Goal: Ask a question

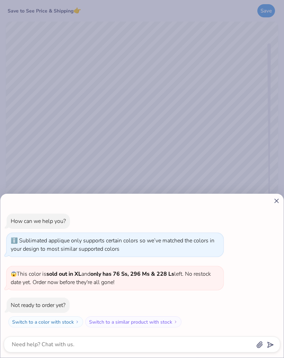
click at [275, 207] on div "How can we help you? Sublimated applique only supports certain colors so we’ve …" at bounding box center [142, 276] width 284 height 164
click at [280, 202] on icon at bounding box center [276, 200] width 7 height 7
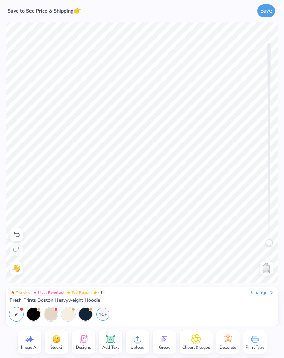
click at [51, 319] on div at bounding box center [50, 313] width 13 height 13
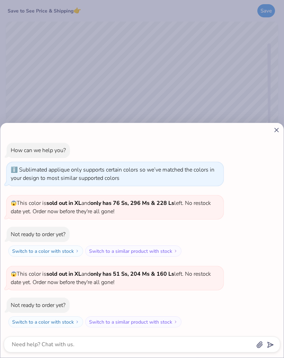
click at [274, 133] on icon at bounding box center [276, 129] width 7 height 7
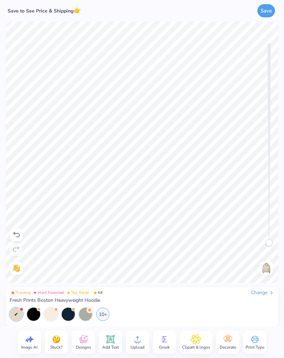
click at [14, 317] on div at bounding box center [16, 313] width 13 height 13
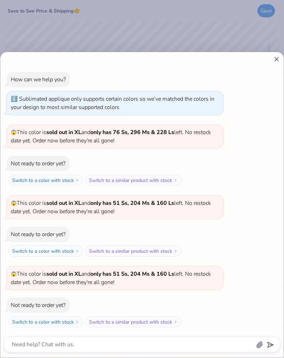
click at [275, 65] on div "How can we help you? Sublimated applique only supports certain colors so we’ve …" at bounding box center [142, 204] width 284 height 305
click at [274, 56] on icon at bounding box center [276, 58] width 7 height 7
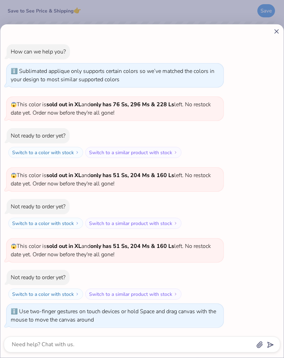
click at [273, 33] on icon at bounding box center [276, 31] width 7 height 7
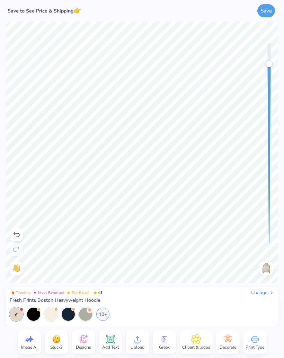
click at [50, 316] on div at bounding box center [50, 313] width 13 height 13
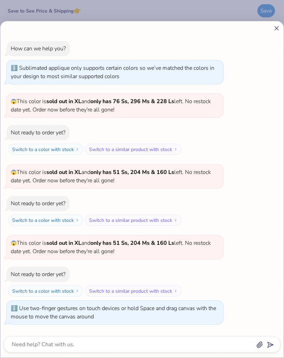
scroll to position [68, 0]
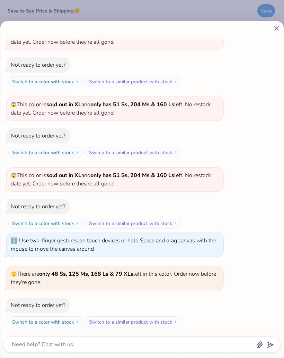
click at [276, 27] on line at bounding box center [277, 28] width 4 height 4
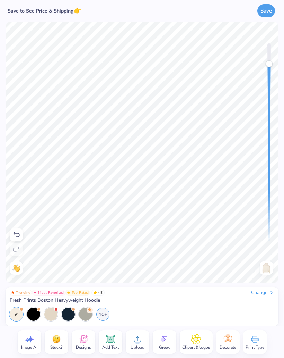
click at [100, 317] on div "10+" at bounding box center [102, 313] width 13 height 13
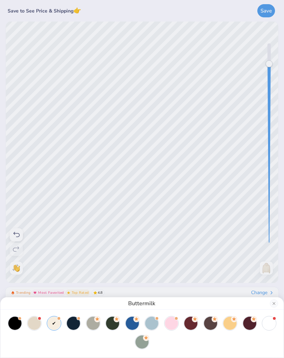
click at [267, 324] on div at bounding box center [269, 322] width 13 height 13
type textarea "x"
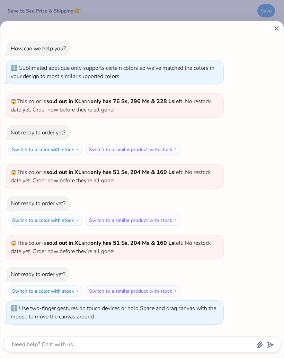
scroll to position [138, 0]
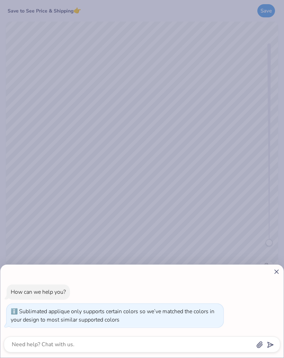
type textarea "x"
